Goal: Task Accomplishment & Management: Manage account settings

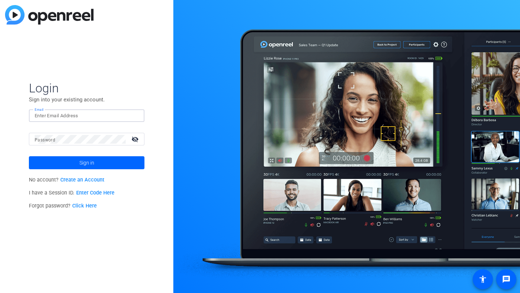
click at [79, 113] on input "Email" at bounding box center [87, 116] width 104 height 9
type input "[EMAIL_ADDRESS][DOMAIN_NAME]"
click at [96, 165] on span at bounding box center [87, 162] width 116 height 17
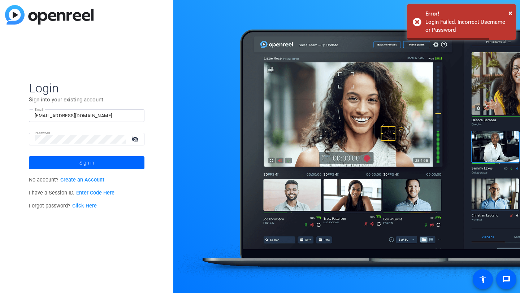
click at [132, 140] on mat-icon "visibility_off" at bounding box center [135, 139] width 17 height 10
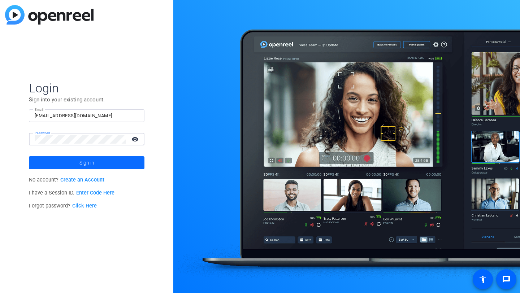
click at [69, 162] on span at bounding box center [87, 162] width 116 height 17
click at [0, 145] on div "Login Sign into your existing account. Email [EMAIL_ADDRESS][DOMAIN_NAME] Passw…" at bounding box center [86, 146] width 173 height 293
click at [58, 146] on mat-form-field "Password visibility" at bounding box center [87, 144] width 116 height 23
click at [10, 131] on div "Login Sign into your existing account. Email [EMAIL_ADDRESS][DOMAIN_NAME] Passw…" at bounding box center [86, 146] width 173 height 293
click at [29, 156] on button "Sign in" at bounding box center [87, 162] width 116 height 13
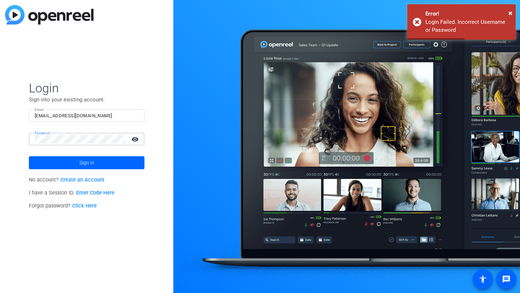
click at [26, 134] on div "Login Sign into your existing account. Email [EMAIL_ADDRESS][DOMAIN_NAME] Passw…" at bounding box center [86, 146] width 173 height 293
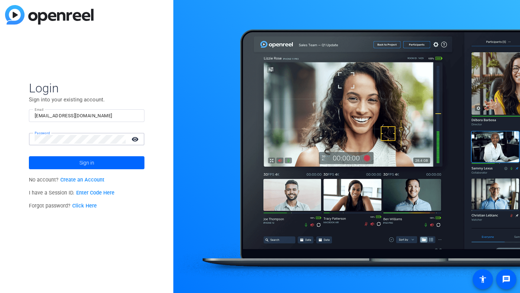
click at [29, 156] on button "Sign in" at bounding box center [87, 162] width 116 height 13
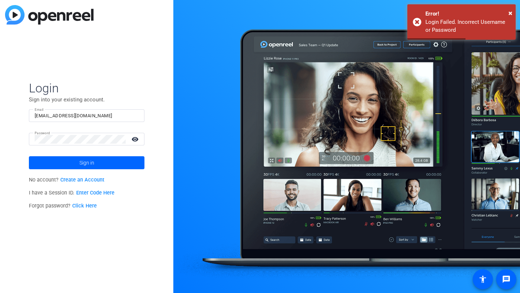
click at [87, 239] on div "Login Sign into your existing account. Email [EMAIL_ADDRESS][DOMAIN_NAME] Passw…" at bounding box center [86, 146] width 173 height 293
